Goal: Communication & Community: Answer question/provide support

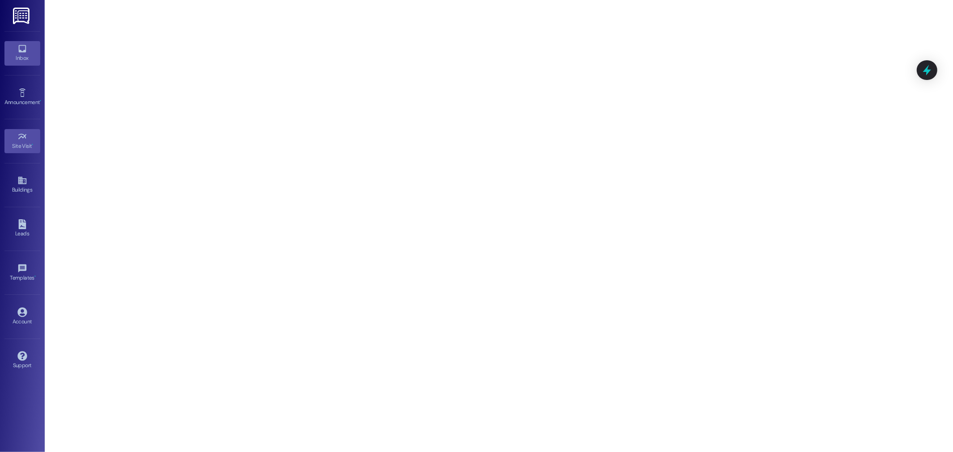
click at [28, 48] on link "Inbox" at bounding box center [22, 53] width 36 height 24
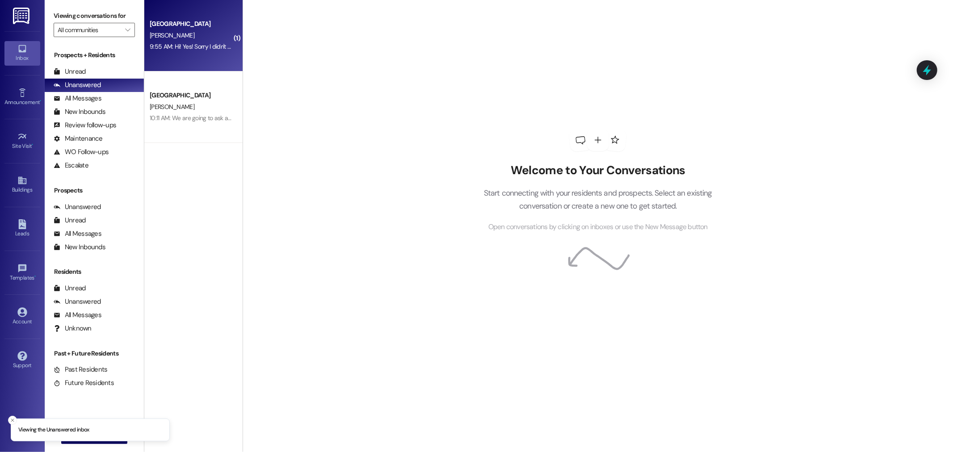
click at [172, 28] on div "[GEOGRAPHIC_DATA]" at bounding box center [191, 23] width 83 height 9
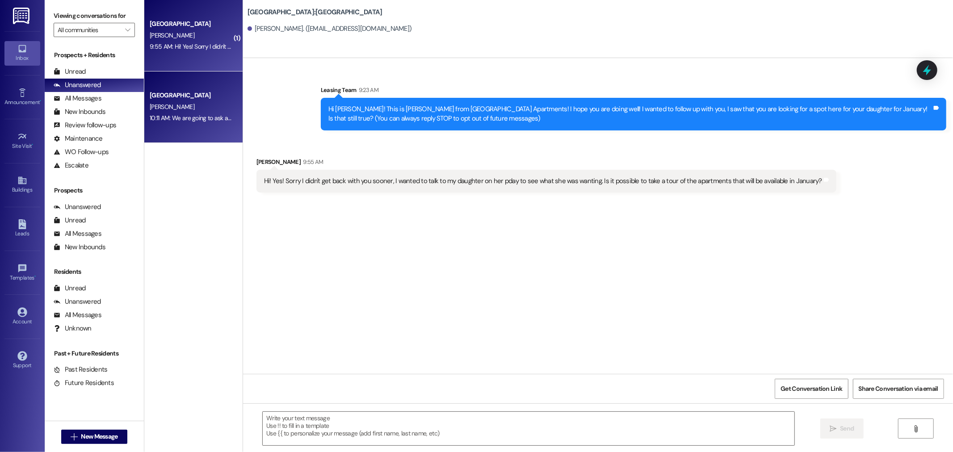
click at [162, 105] on span "[PERSON_NAME]" at bounding box center [172, 107] width 45 height 8
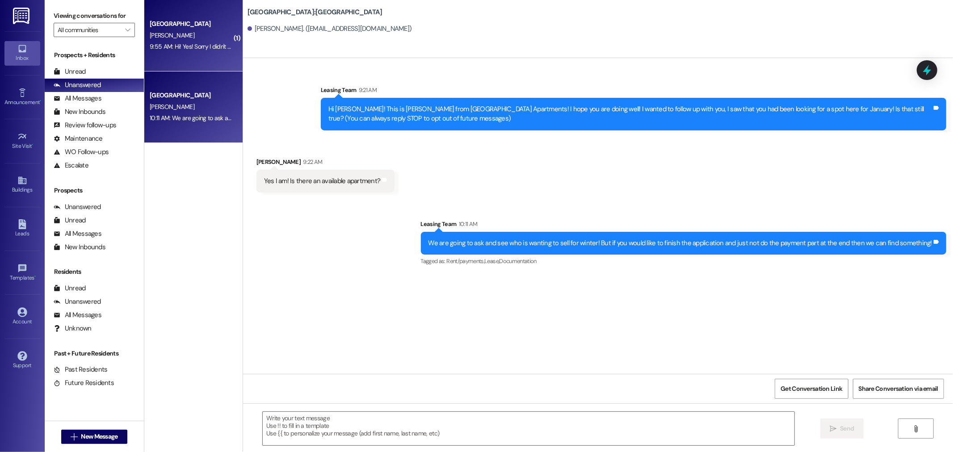
click at [183, 43] on div "9:55 AM: Hi! Yes! Sorry I didn't get back with you sooner, I wanted to talk to …" at bounding box center [420, 46] width 540 height 8
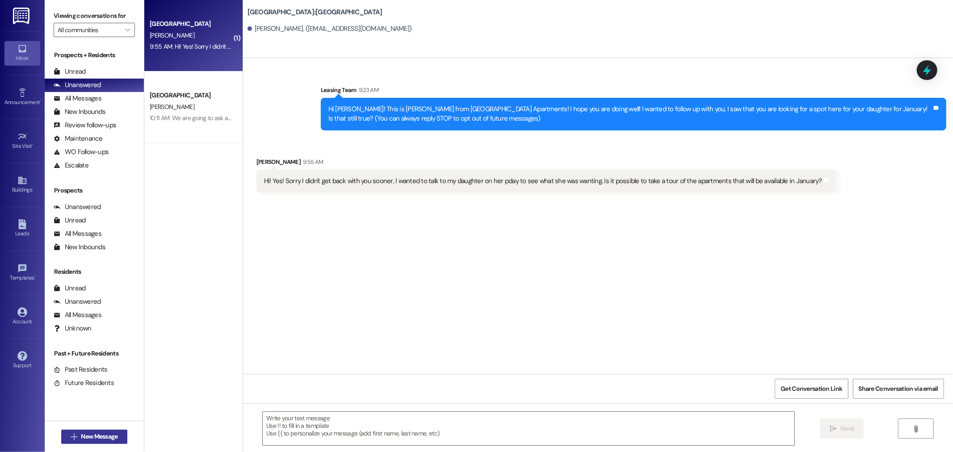
click at [90, 435] on span "New Message" at bounding box center [99, 436] width 37 height 9
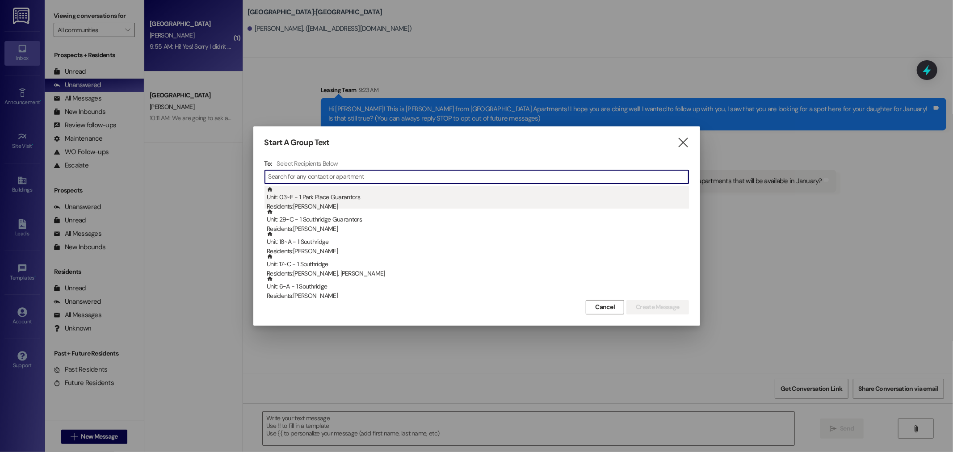
drag, startPoint x: 284, startPoint y: 174, endPoint x: 411, endPoint y: 189, distance: 127.7
click at [284, 174] on input at bounding box center [478, 177] width 420 height 13
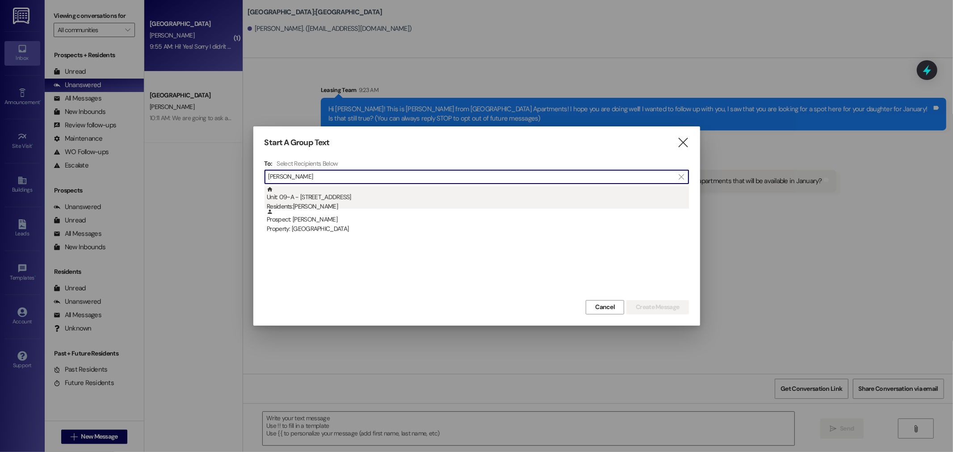
type input "[PERSON_NAME]"
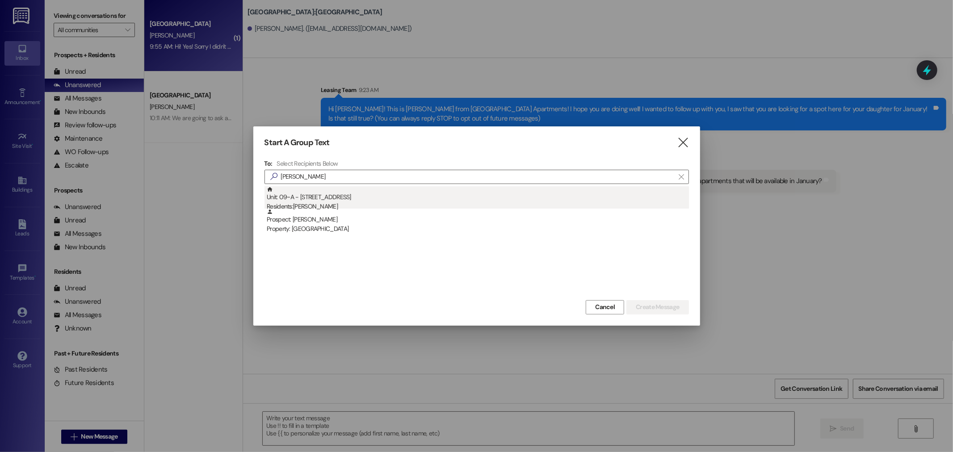
click at [301, 200] on div "Unit: 09~A - 1 Park Place Residents: [PERSON_NAME]" at bounding box center [478, 198] width 422 height 25
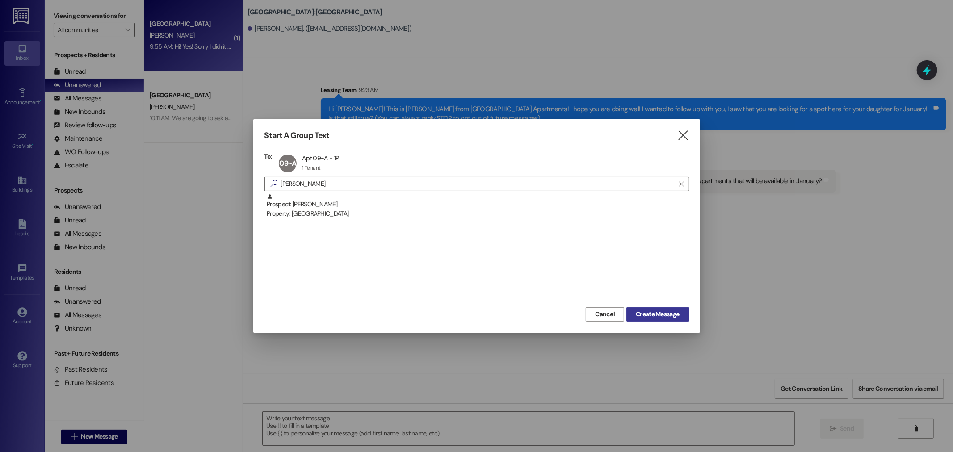
click at [670, 316] on span "Create Message" at bounding box center [657, 314] width 43 height 9
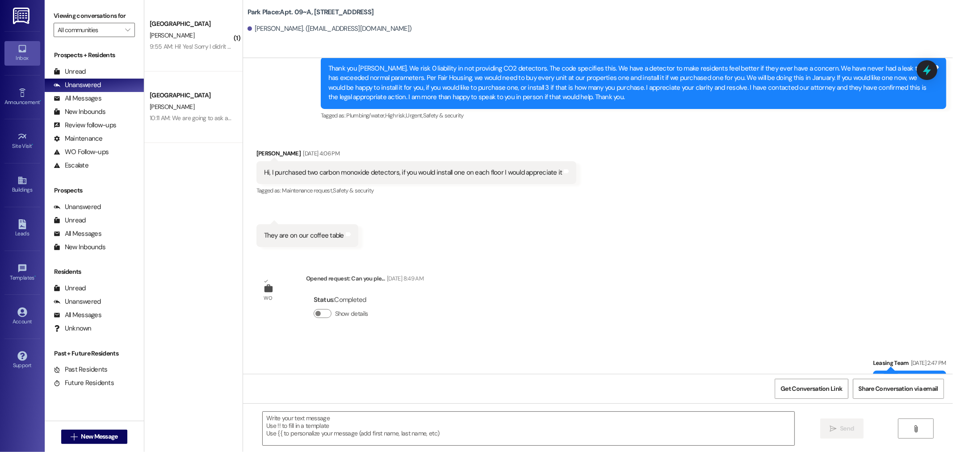
scroll to position [2448, 0]
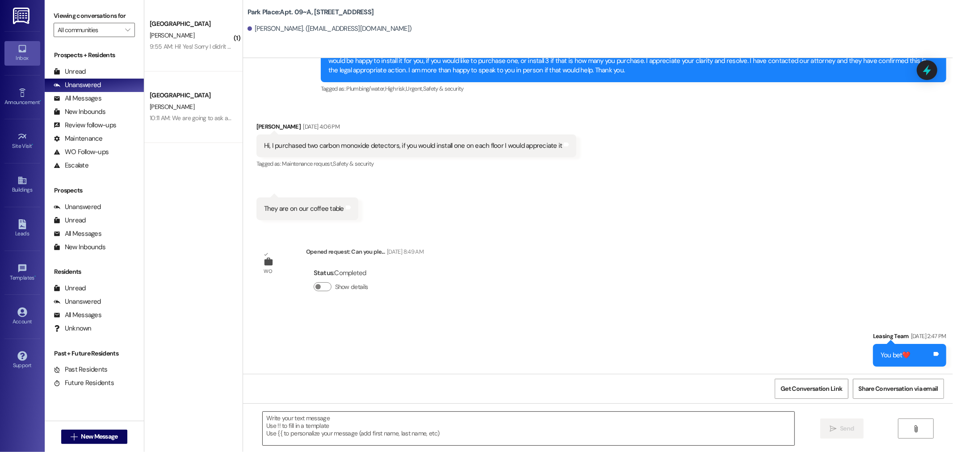
click at [266, 423] on textarea at bounding box center [529, 428] width 532 height 33
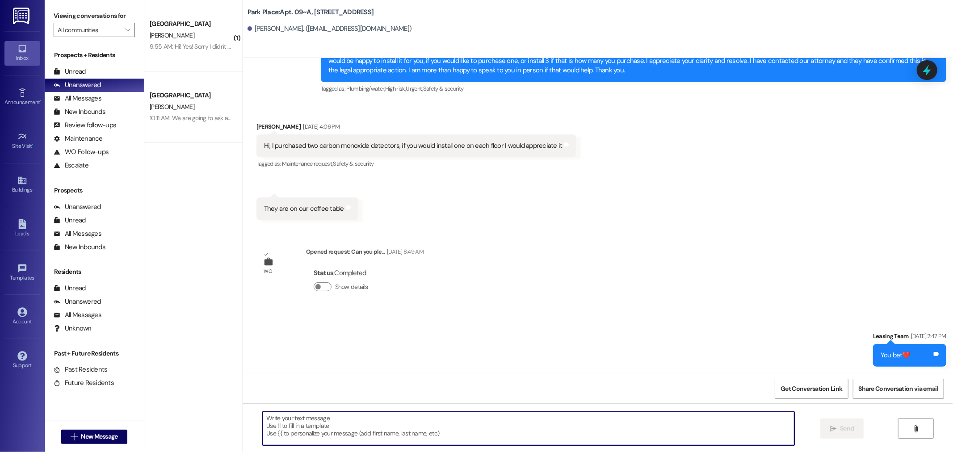
type textarea "I"
type textarea "Are you detectors working well?"
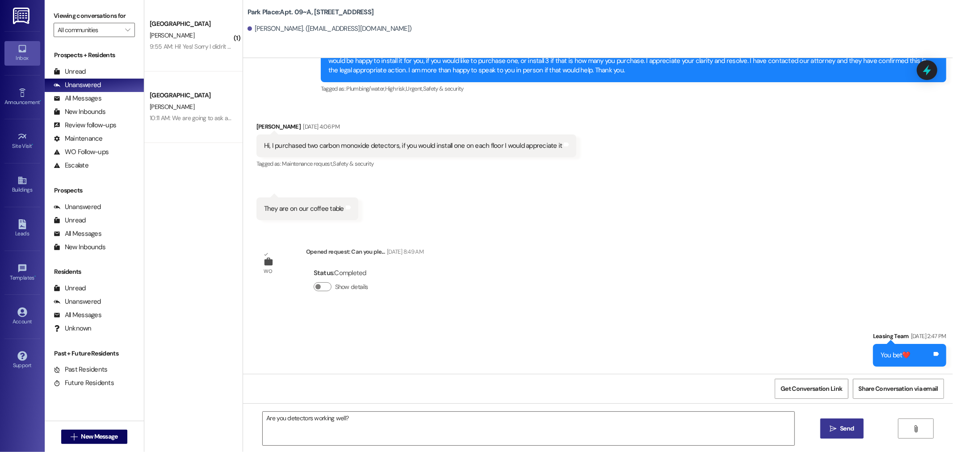
click at [841, 432] on span "Send" at bounding box center [847, 428] width 14 height 9
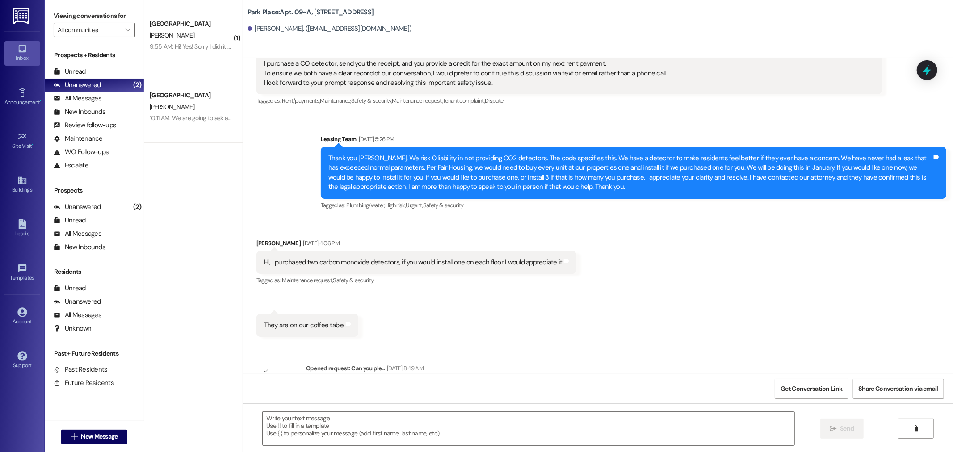
scroll to position [2301, 0]
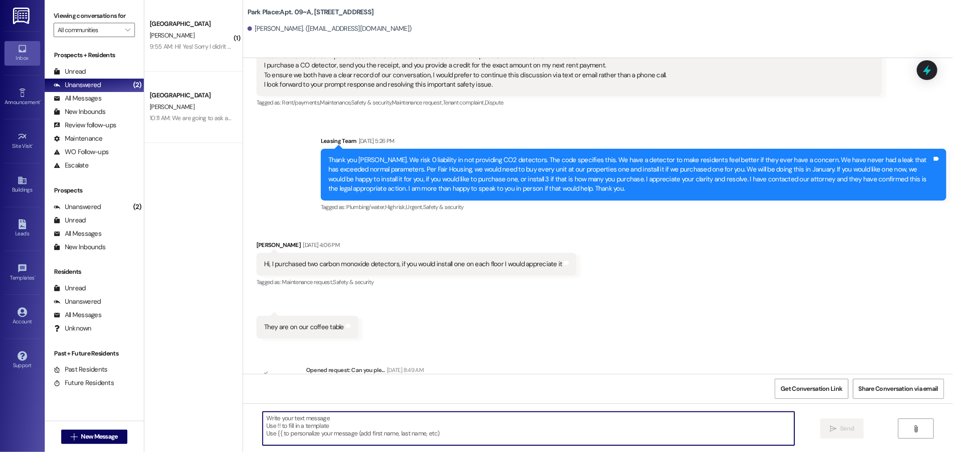
click at [285, 423] on textarea at bounding box center [529, 428] width 532 height 33
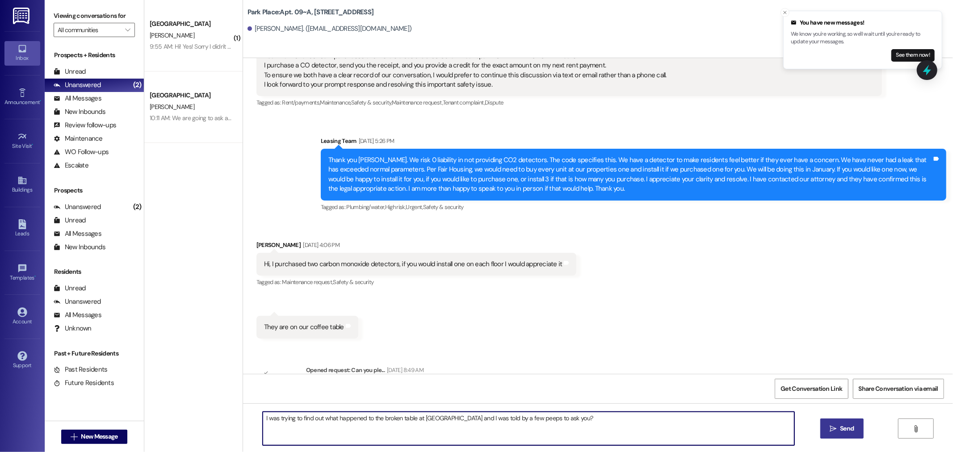
type textarea "I was trying to find out what happened to the broken table at [GEOGRAPHIC_DATA]…"
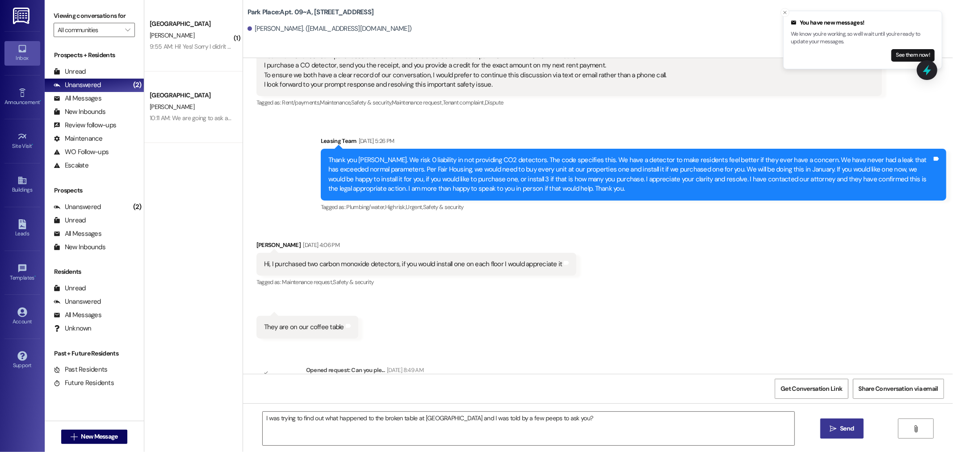
click at [842, 427] on span "Send" at bounding box center [847, 428] width 14 height 9
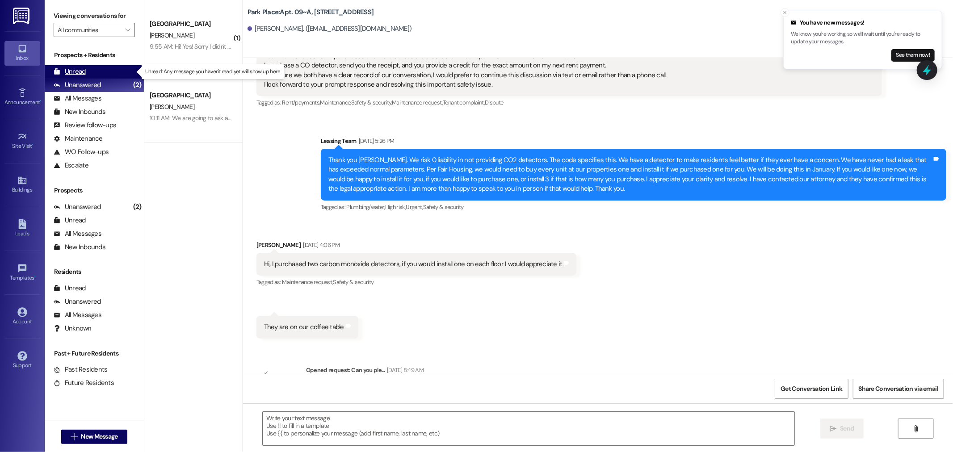
click at [77, 72] on div "Unread" at bounding box center [70, 71] width 32 height 9
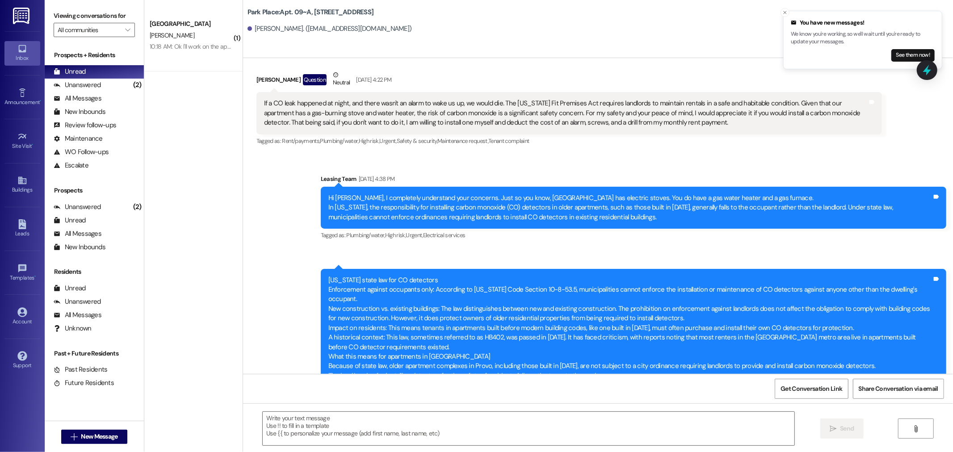
scroll to position [1468, 0]
